Goal: Transaction & Acquisition: Download file/media

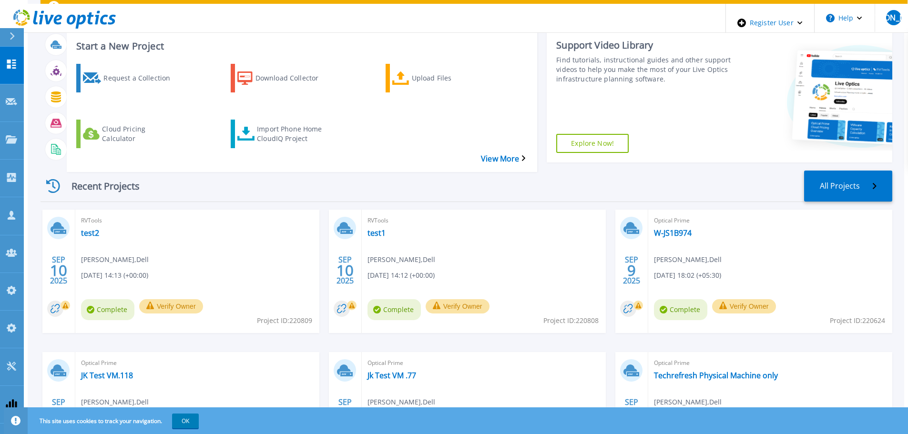
scroll to position [134, 0]
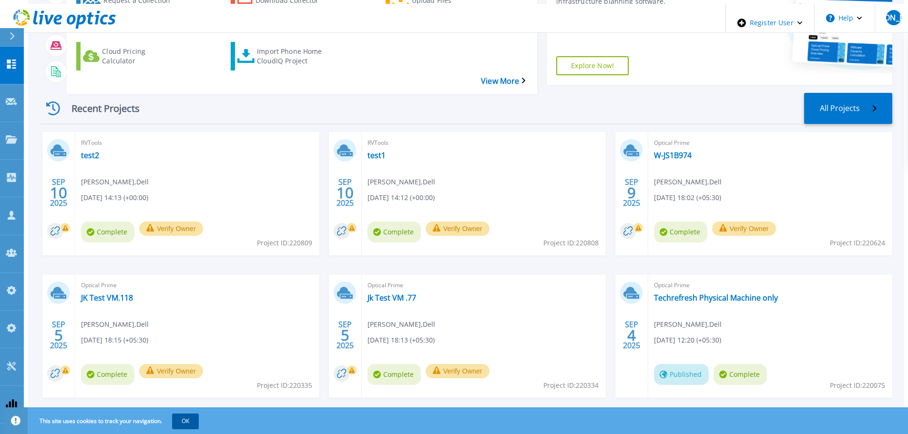
click at [182, 420] on button "OK" at bounding box center [185, 421] width 27 height 15
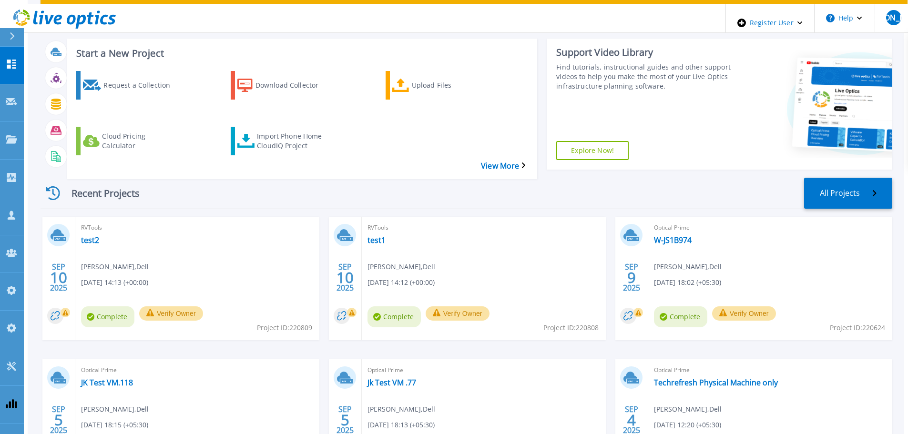
scroll to position [0, 0]
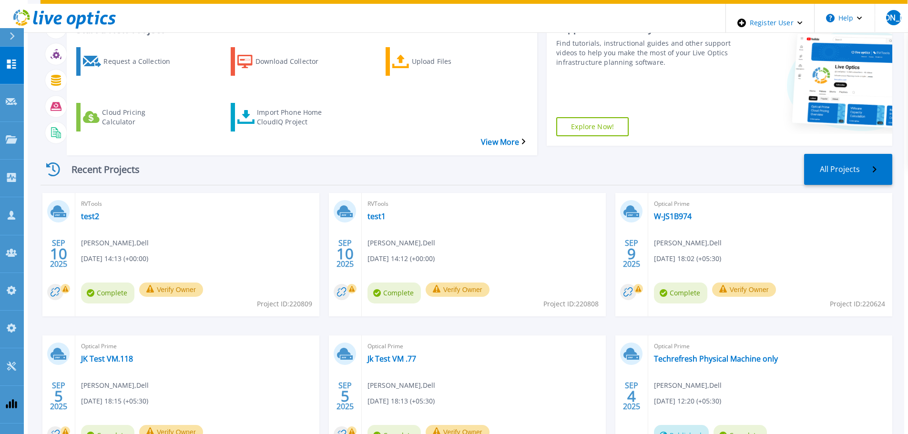
scroll to position [39, 0]
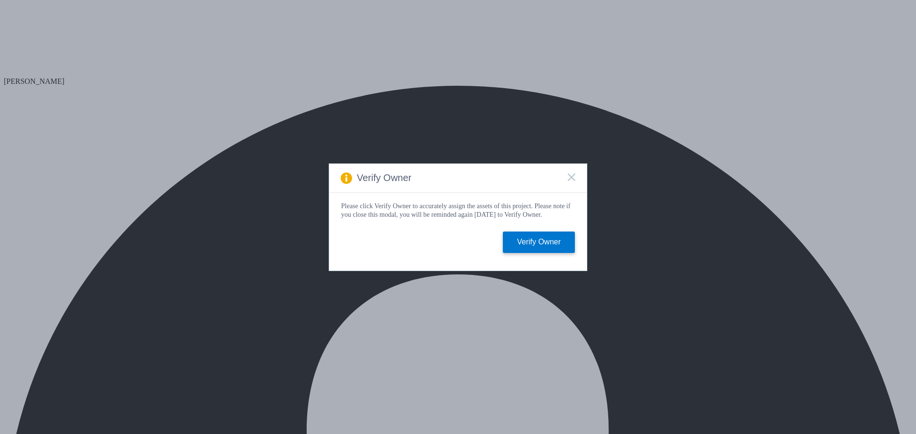
click at [574, 175] on icon at bounding box center [571, 178] width 8 height 8
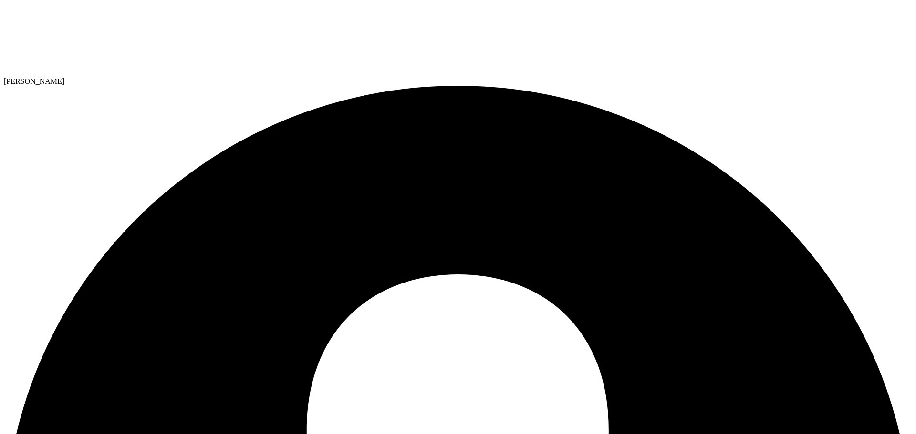
radio input "true"
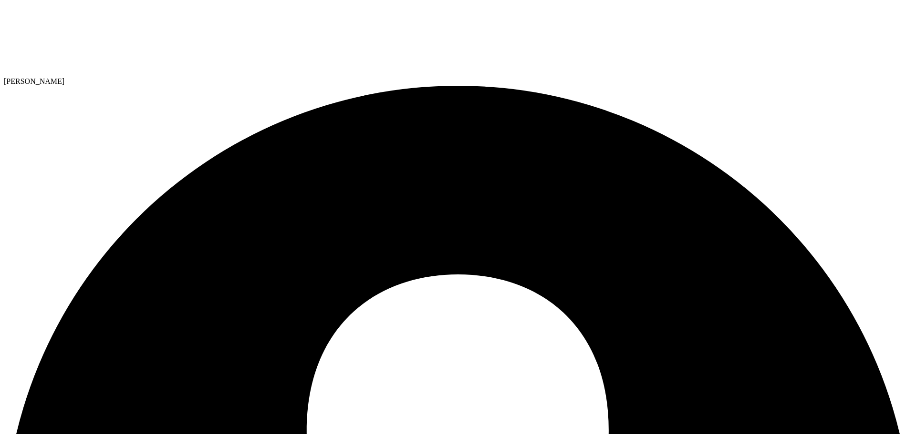
radio input "true"
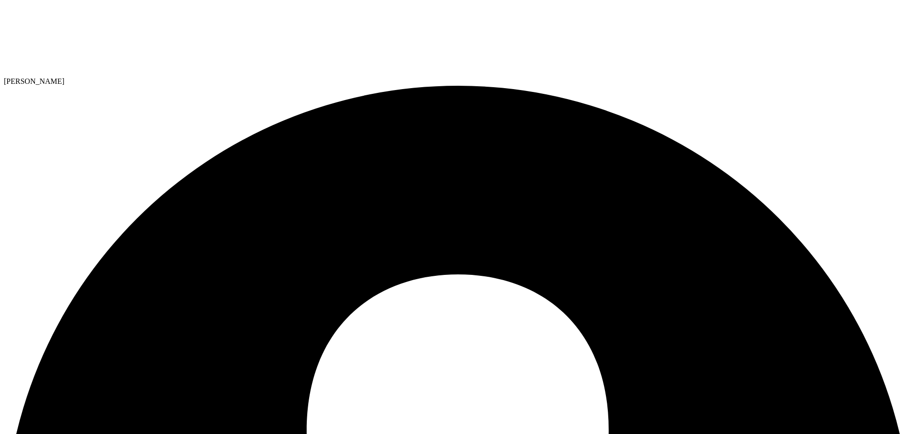
radio input "true"
radio input "false"
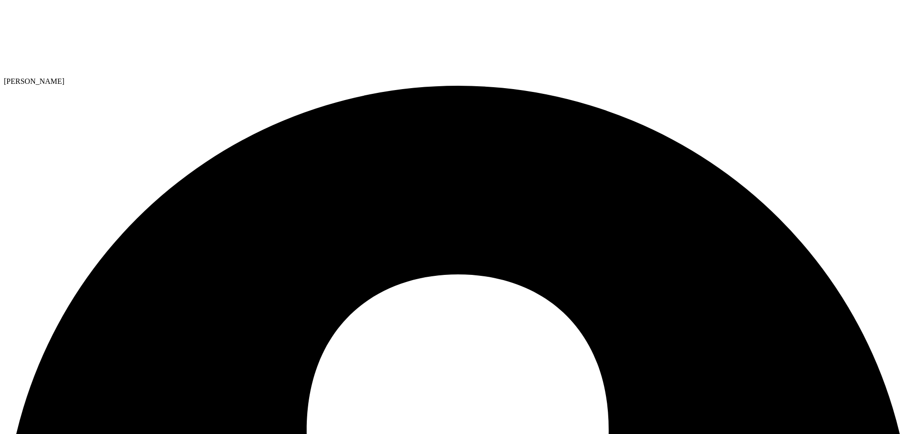
radio input "true"
radio input "false"
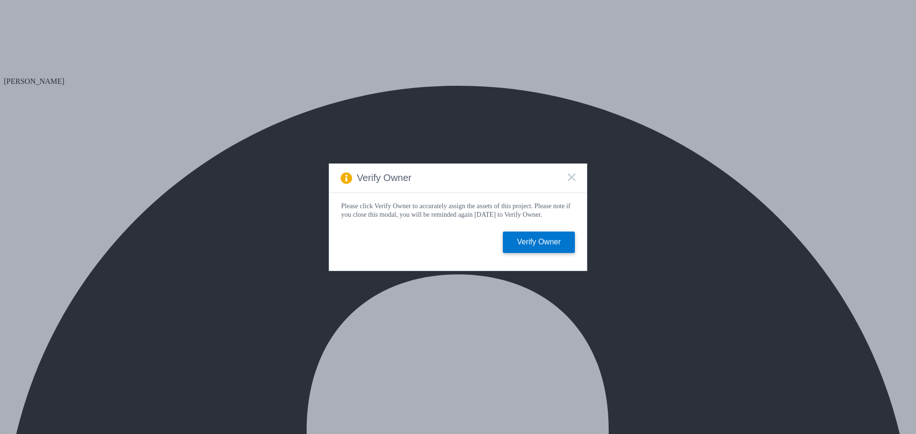
drag, startPoint x: 195, startPoint y: 67, endPoint x: 305, endPoint y: 130, distance: 126.5
click at [195, 67] on div "Verify Owner Please click Verify Owner to accurately assign the assets of this …" at bounding box center [458, 217] width 916 height 434
click at [568, 176] on icon at bounding box center [571, 178] width 8 height 8
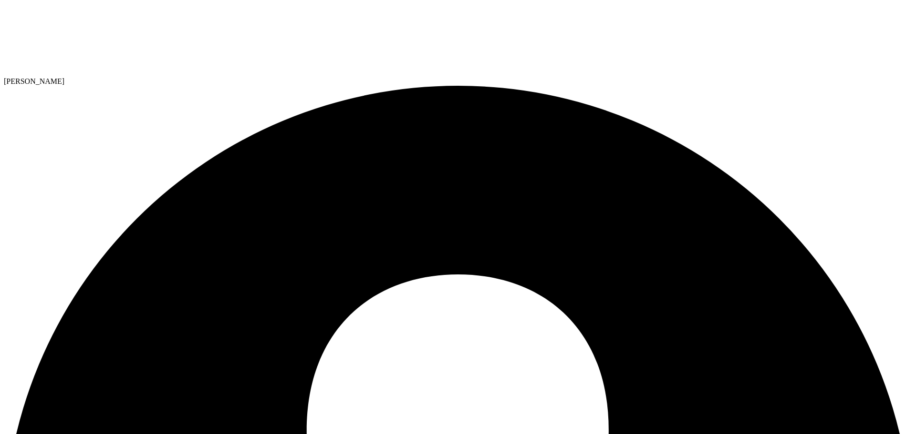
drag, startPoint x: 186, startPoint y: 67, endPoint x: 192, endPoint y: 70, distance: 6.2
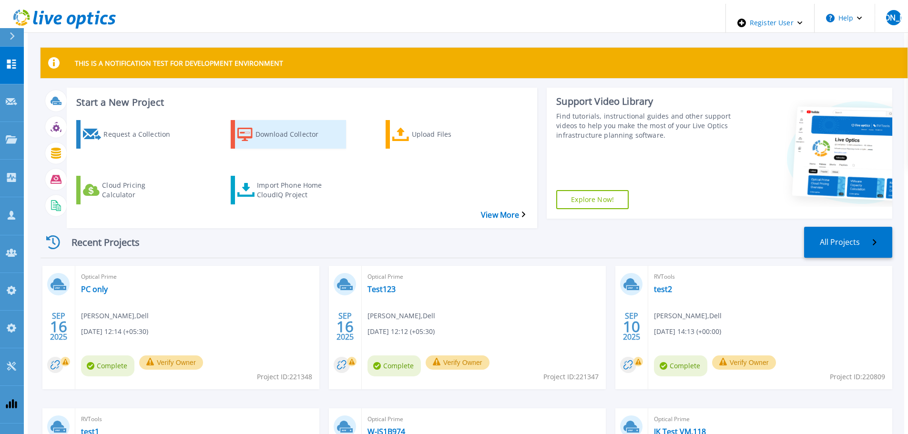
click at [267, 123] on div "Download Collector" at bounding box center [294, 135] width 76 height 24
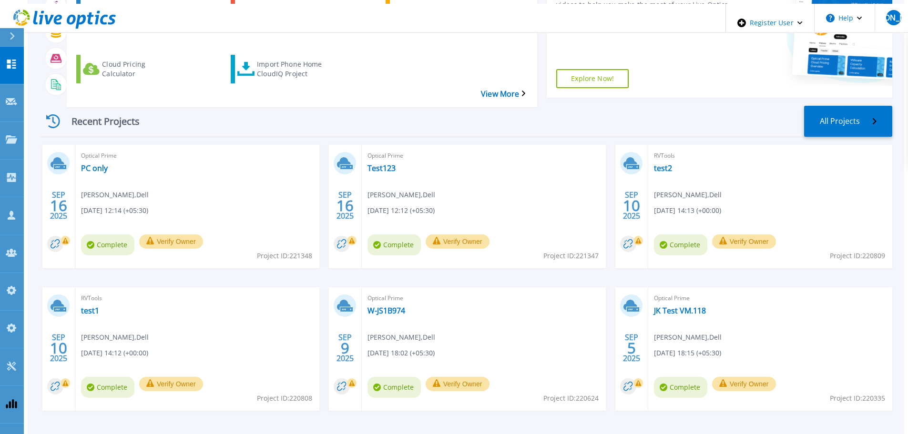
scroll to position [134, 0]
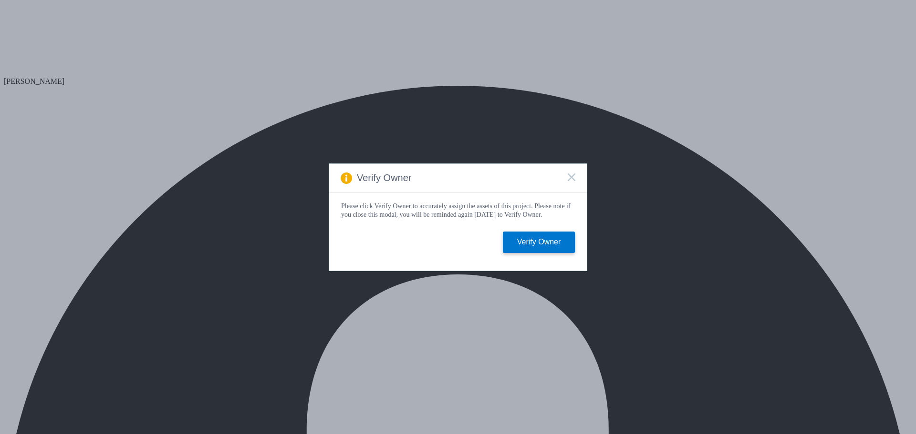
click at [569, 176] on icon at bounding box center [571, 178] width 8 height 8
select select "USD"
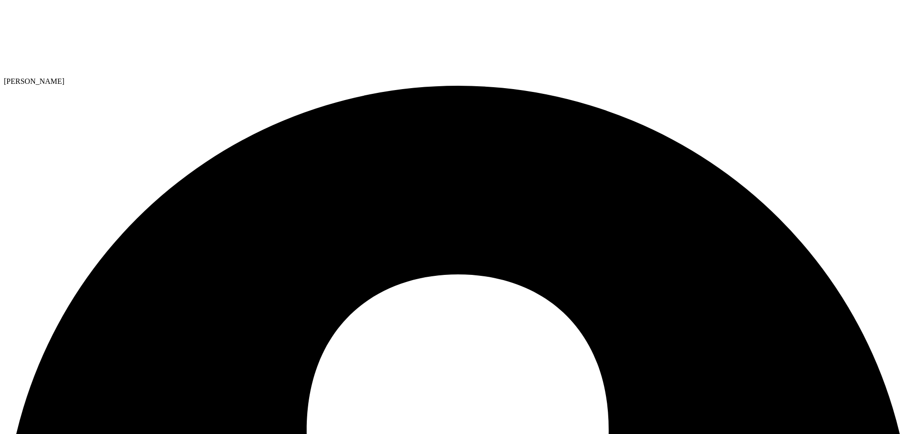
radio input "true"
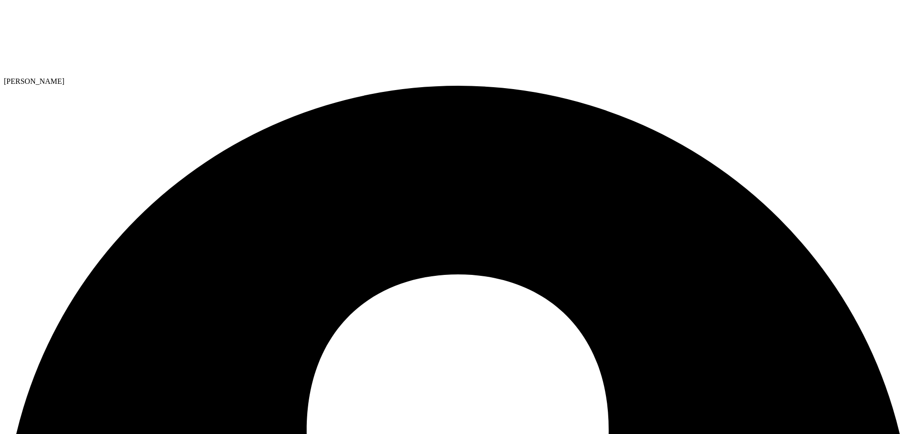
radio input "true"
radio input "false"
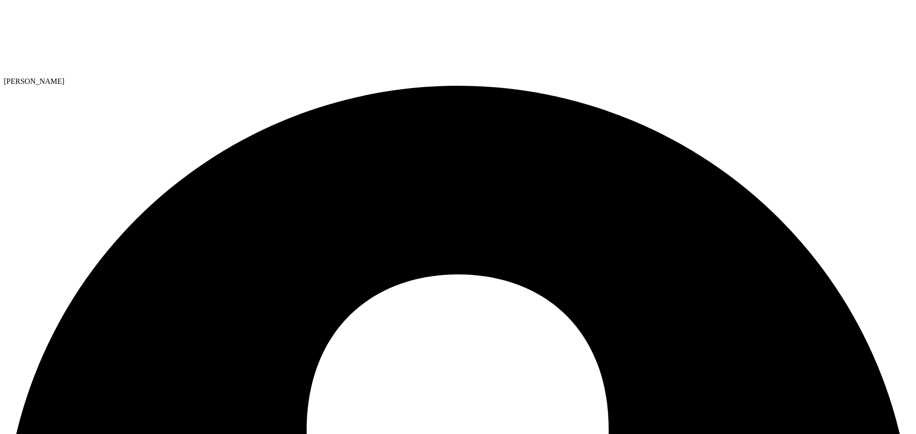
drag, startPoint x: 573, startPoint y: 40, endPoint x: 569, endPoint y: 43, distance: 5.4
